Goal: Task Accomplishment & Management: Manage account settings

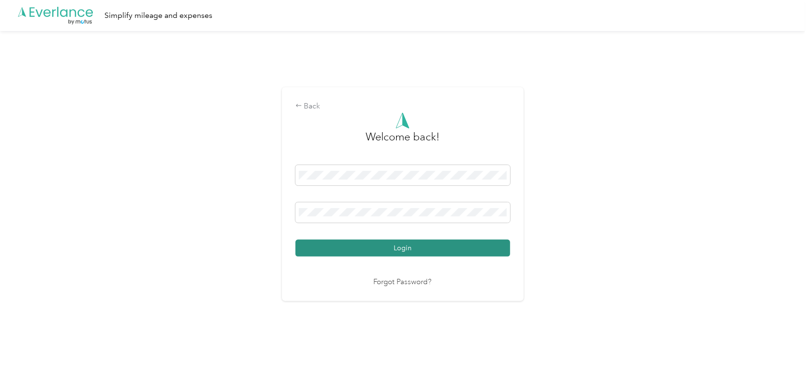
click at [393, 249] on button "Login" at bounding box center [402, 247] width 215 height 17
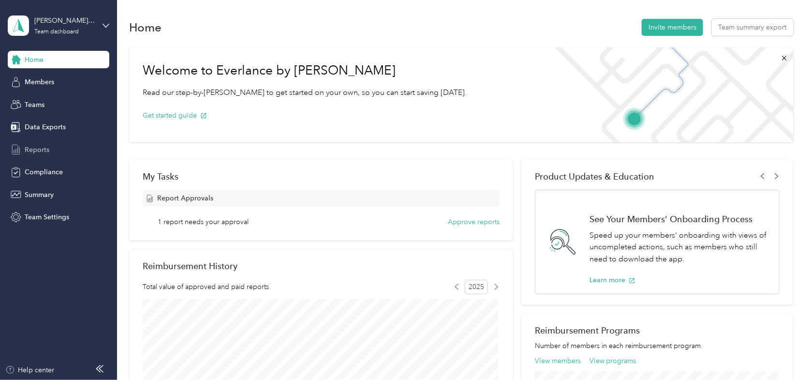
click at [32, 145] on span "Reports" at bounding box center [37, 150] width 25 height 10
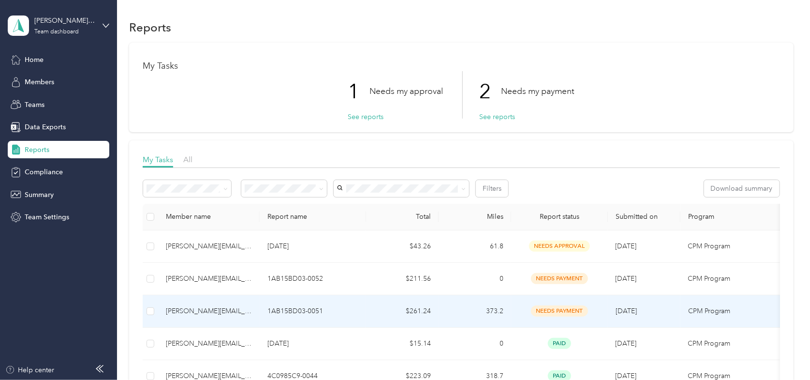
click at [202, 310] on div "[PERSON_NAME][EMAIL_ADDRESS][PERSON_NAME][DOMAIN_NAME]" at bounding box center [209, 311] width 86 height 11
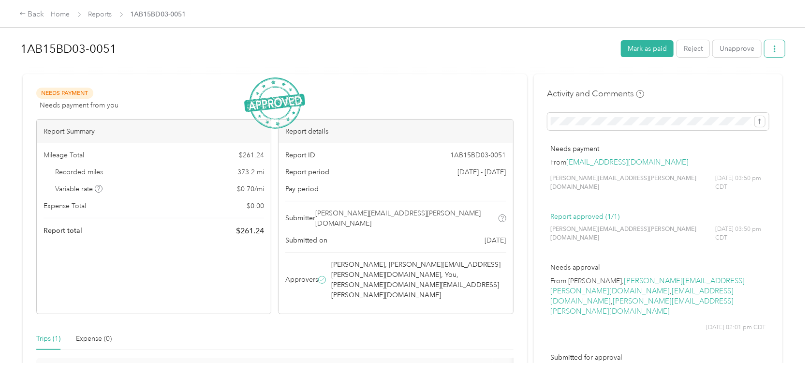
click at [773, 48] on icon "button" at bounding box center [774, 48] width 7 height 7
click at [742, 85] on span "Download" at bounding box center [745, 84] width 32 height 10
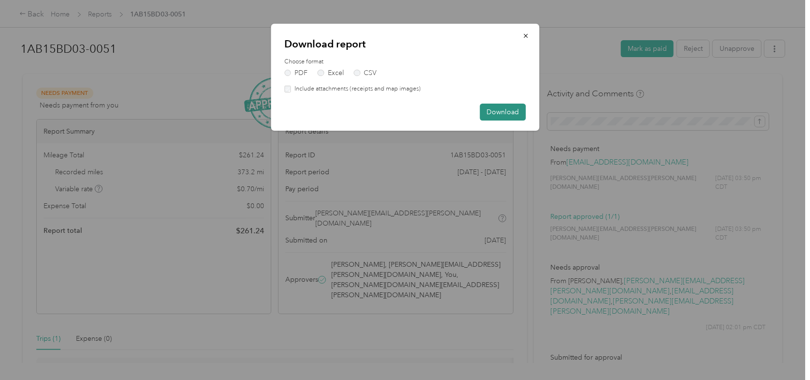
click at [503, 112] on button "Download" at bounding box center [503, 111] width 46 height 17
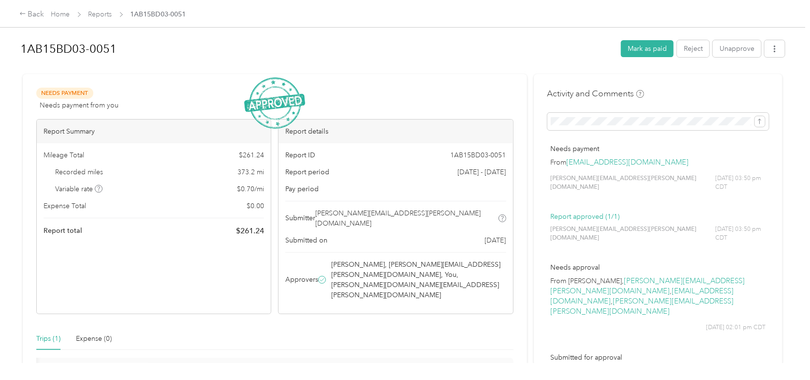
click at [496, 76] on div "Needs Payment Needs payment from you View activity & comments Report Summary Mi…" at bounding box center [275, 271] width 504 height 395
click at [655, 49] on button "Mark as paid" at bounding box center [647, 48] width 53 height 17
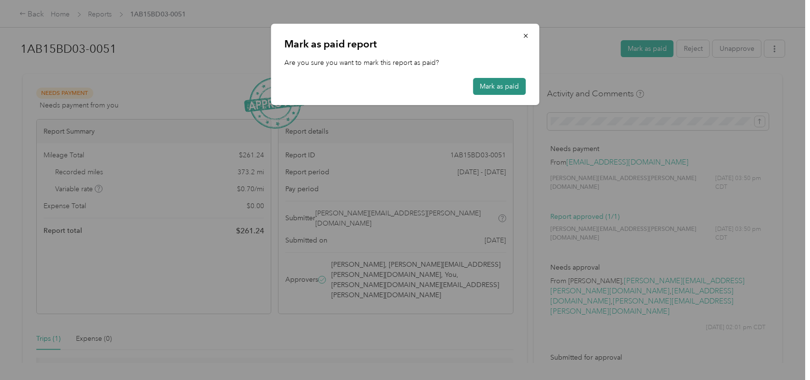
click at [493, 88] on button "Mark as paid" at bounding box center [499, 86] width 53 height 17
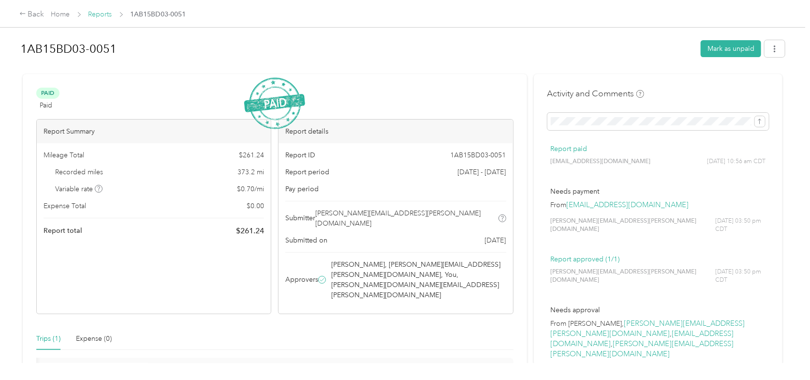
click at [96, 13] on link "Reports" at bounding box center [100, 14] width 24 height 8
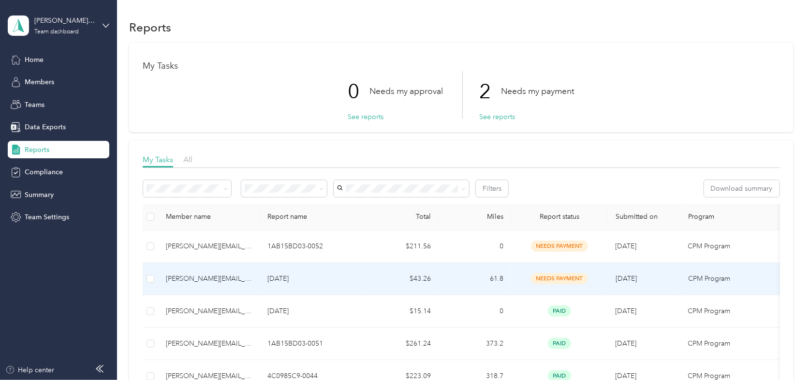
click at [193, 278] on div "[PERSON_NAME][EMAIL_ADDRESS][PERSON_NAME][DOMAIN_NAME]" at bounding box center [209, 278] width 86 height 11
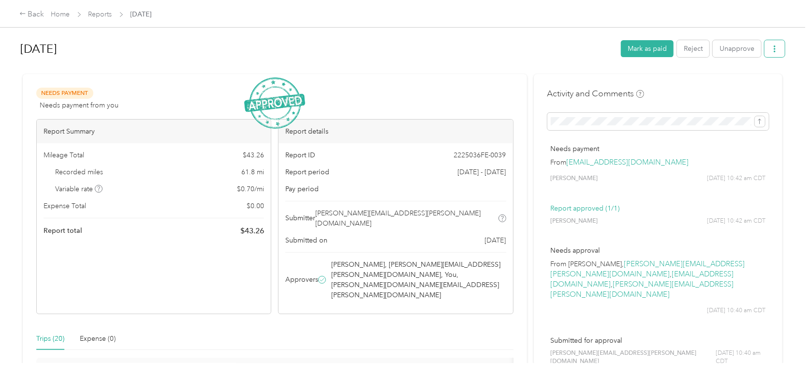
click at [771, 50] on icon "button" at bounding box center [774, 48] width 7 height 7
click at [744, 83] on span "Download" at bounding box center [745, 84] width 32 height 10
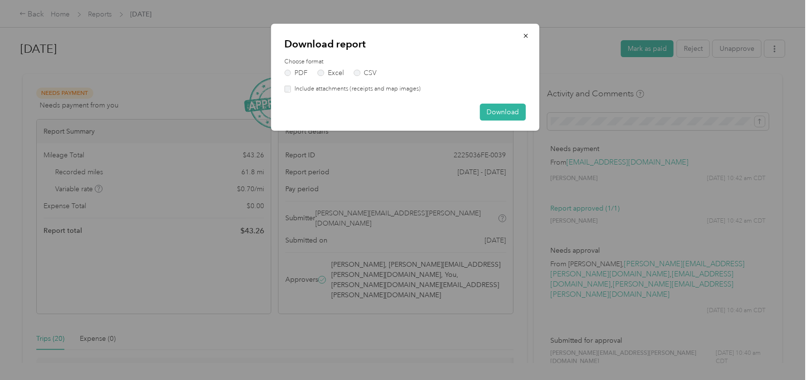
click at [286, 92] on div "Include attachments (receipts and map images)" at bounding box center [404, 89] width 241 height 9
click at [499, 114] on button "Download" at bounding box center [503, 111] width 46 height 17
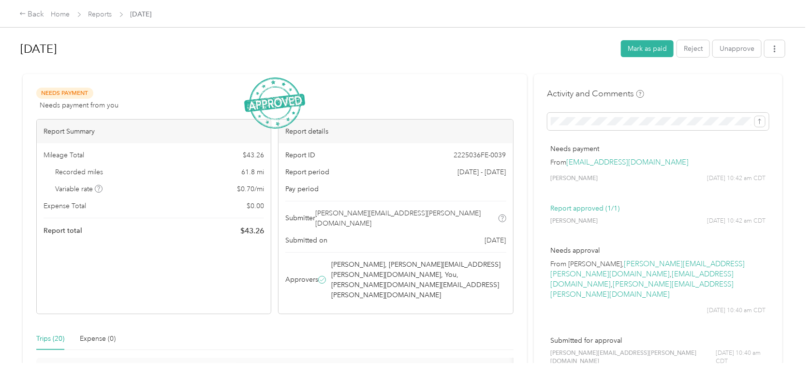
click at [697, 90] on div "Activity and Comments Needs payment From [EMAIL_ADDRESS][DOMAIN_NAME] [PERSON_N…" at bounding box center [657, 234] width 221 height 292
click at [640, 50] on button "Mark as paid" at bounding box center [647, 48] width 53 height 17
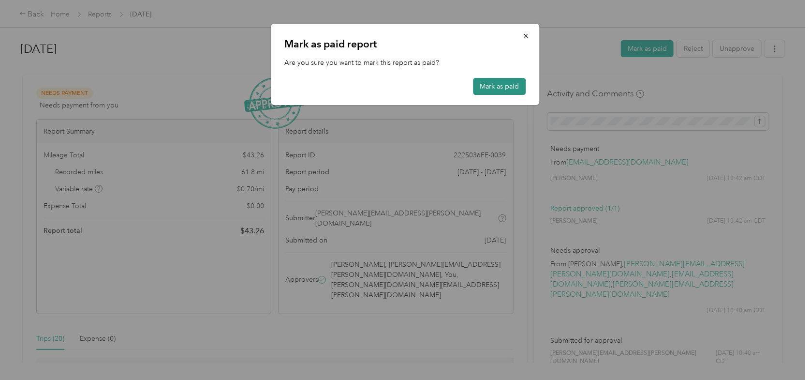
click at [487, 84] on button "Mark as paid" at bounding box center [499, 86] width 53 height 17
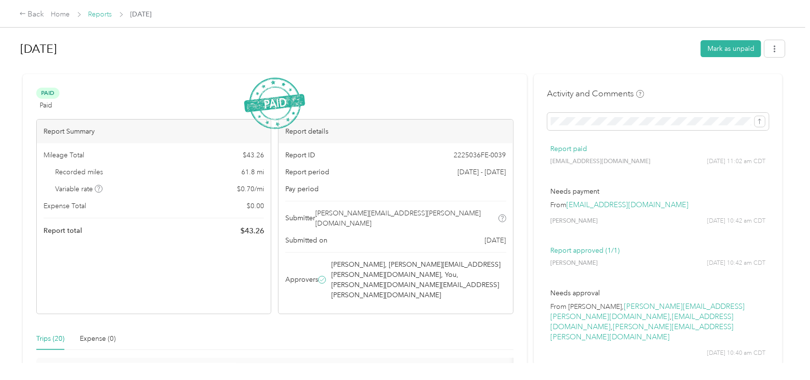
click at [100, 13] on link "Reports" at bounding box center [100, 14] width 24 height 8
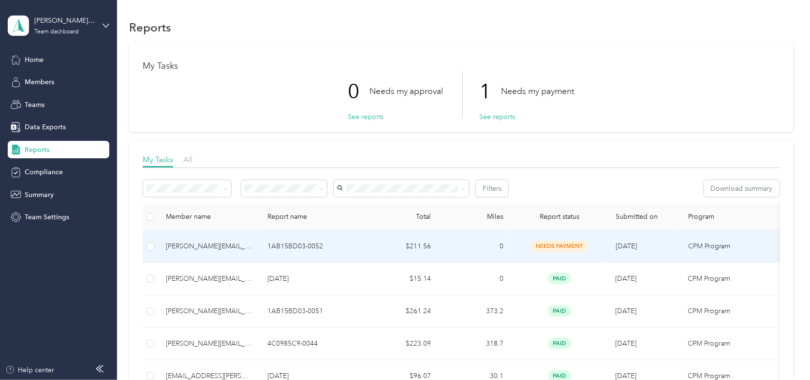
click at [174, 248] on div "[PERSON_NAME][EMAIL_ADDRESS][PERSON_NAME][DOMAIN_NAME]" at bounding box center [209, 246] width 86 height 11
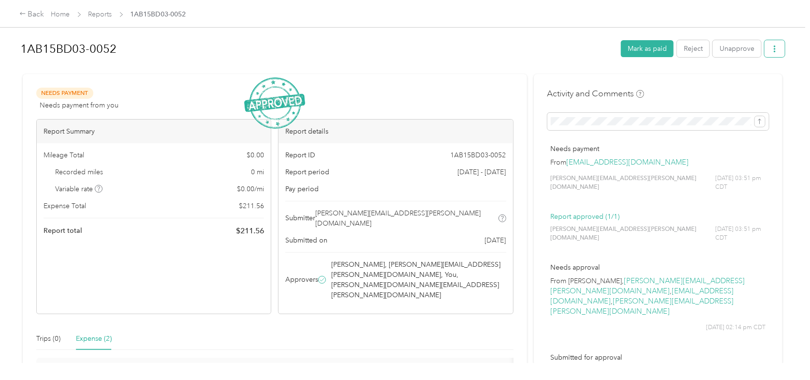
click at [774, 49] on icon "button" at bounding box center [775, 48] width 2 height 7
click at [755, 84] on span "Download" at bounding box center [745, 84] width 32 height 10
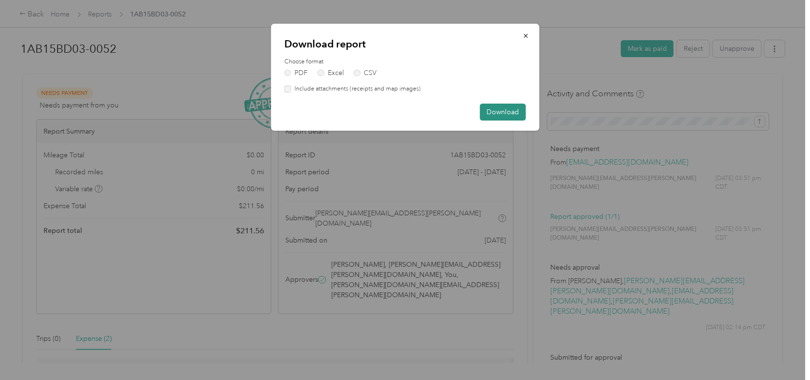
click at [506, 114] on button "Download" at bounding box center [503, 111] width 46 height 17
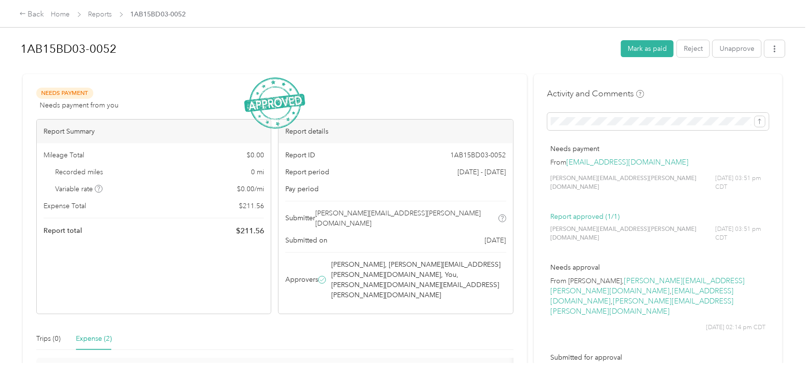
click at [684, 88] on div "Activity and Comments Needs payment From [EMAIL_ADDRESS][DOMAIN_NAME] [PERSON_N…" at bounding box center [657, 242] width 221 height 308
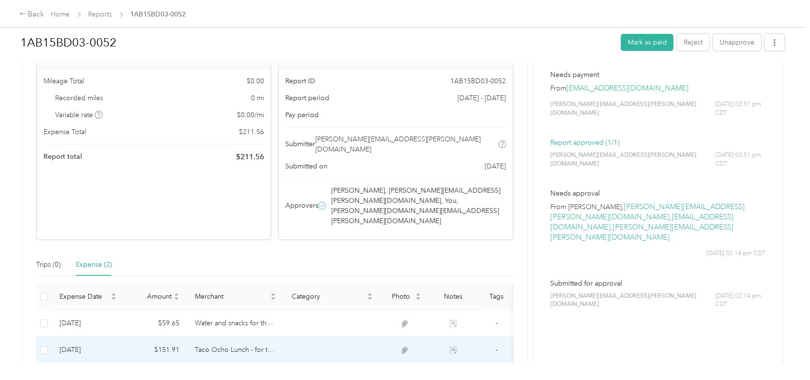
scroll to position [26, 0]
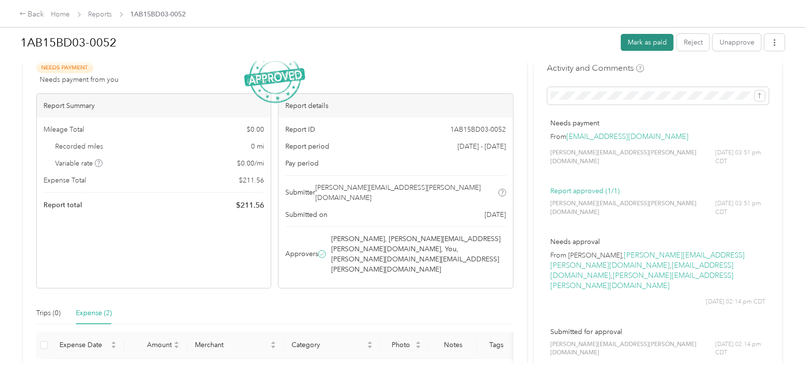
click at [640, 43] on button "Mark as paid" at bounding box center [647, 42] width 53 height 17
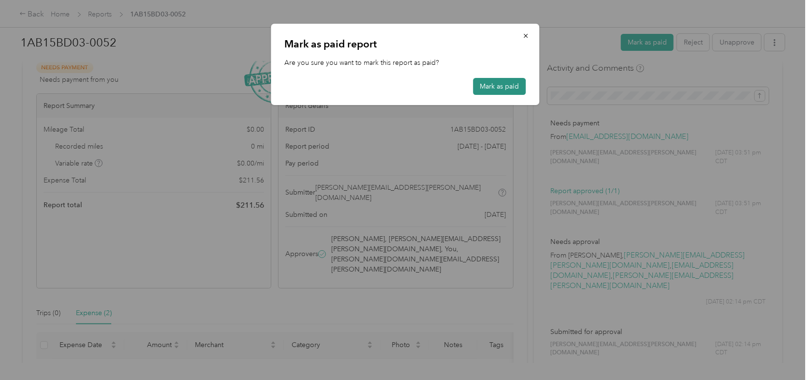
click at [492, 88] on button "Mark as paid" at bounding box center [499, 86] width 53 height 17
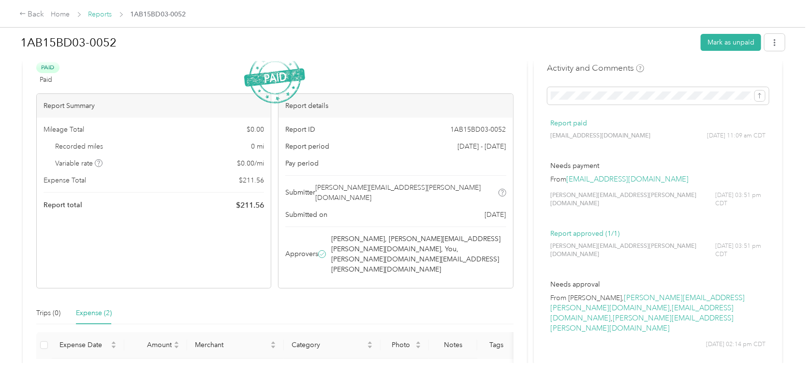
click at [97, 14] on link "Reports" at bounding box center [100, 14] width 24 height 8
